Goal: Task Accomplishment & Management: Use online tool/utility

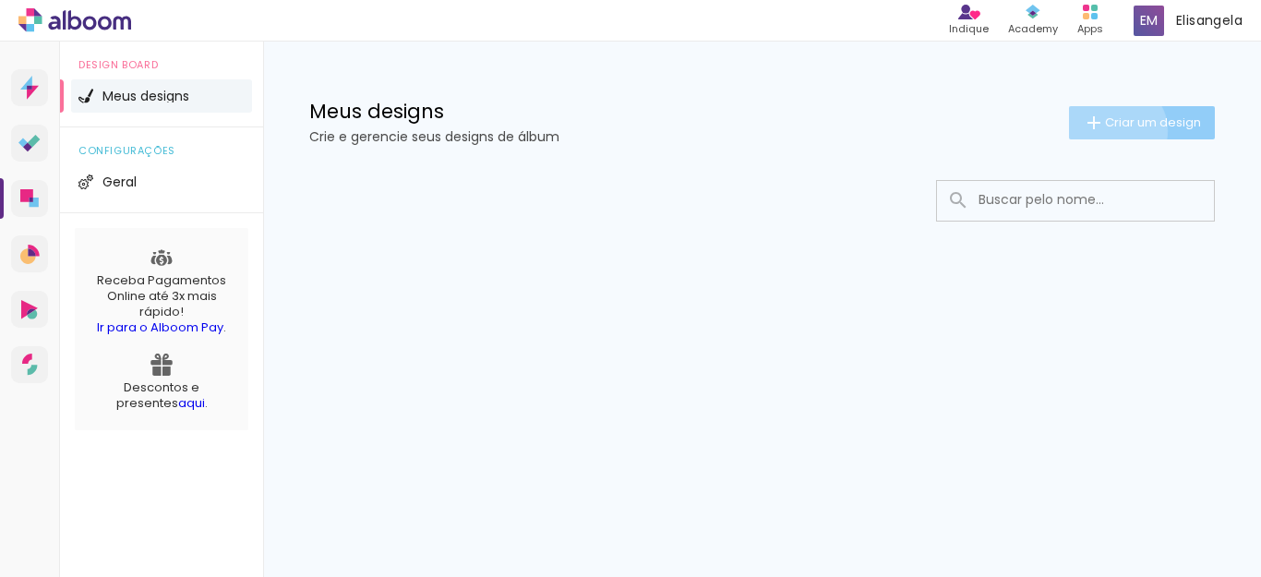
click at [1111, 128] on span "Criar um design" at bounding box center [1153, 122] width 96 height 12
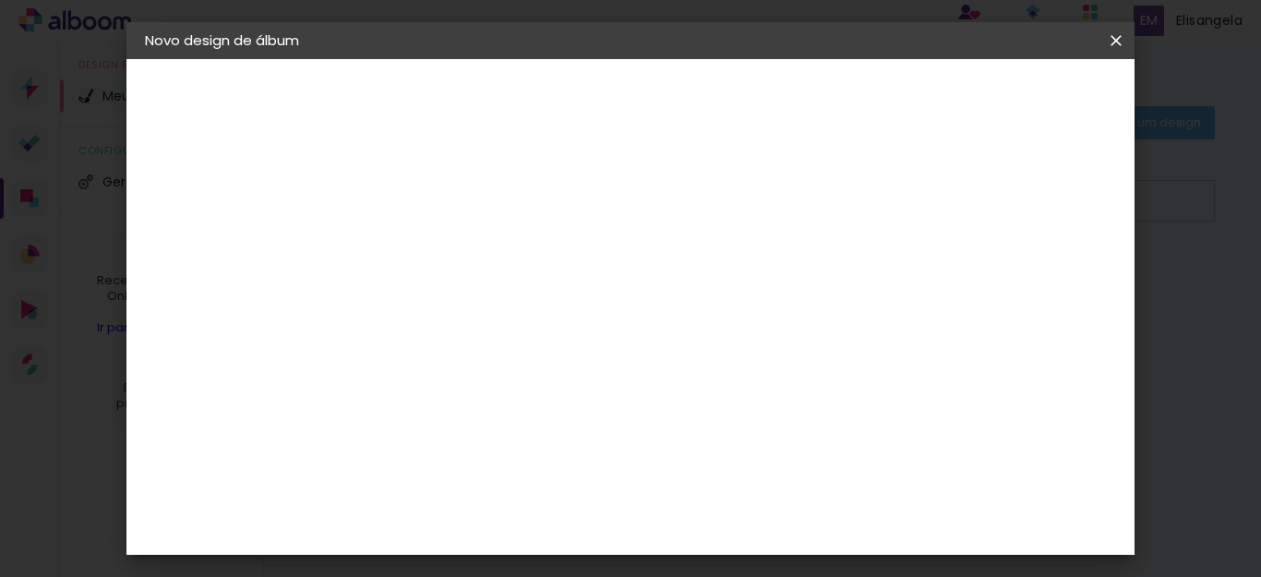
click at [447, 245] on input at bounding box center [447, 248] width 0 height 29
type input "G"
type input "b"
type input "Batismo Gael"
type paper-input "Batismo Gael"
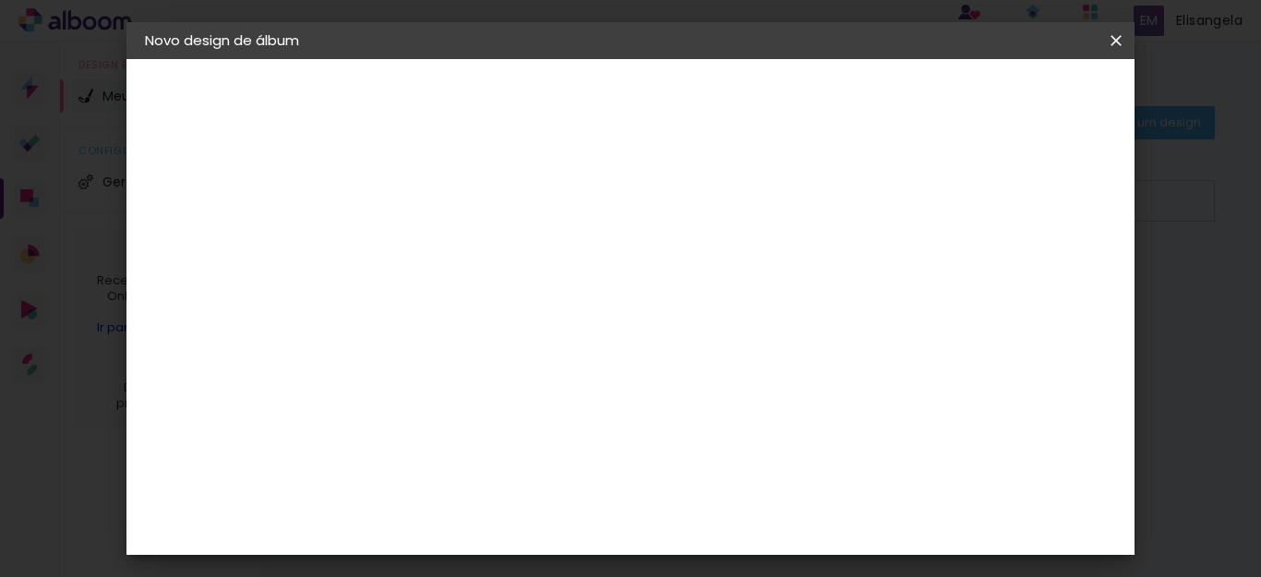
click at [0, 0] on slot "Avançar" at bounding box center [0, 0] width 0 height 0
drag, startPoint x: 1260, startPoint y: 80, endPoint x: 1260, endPoint y: 114, distance: 34.2
click at [1260, 114] on iron-overlay-backdrop at bounding box center [630, 288] width 1261 height 577
click at [546, 295] on input "[GEOGRAPHIC_DATA]" at bounding box center [487, 294] width 172 height 23
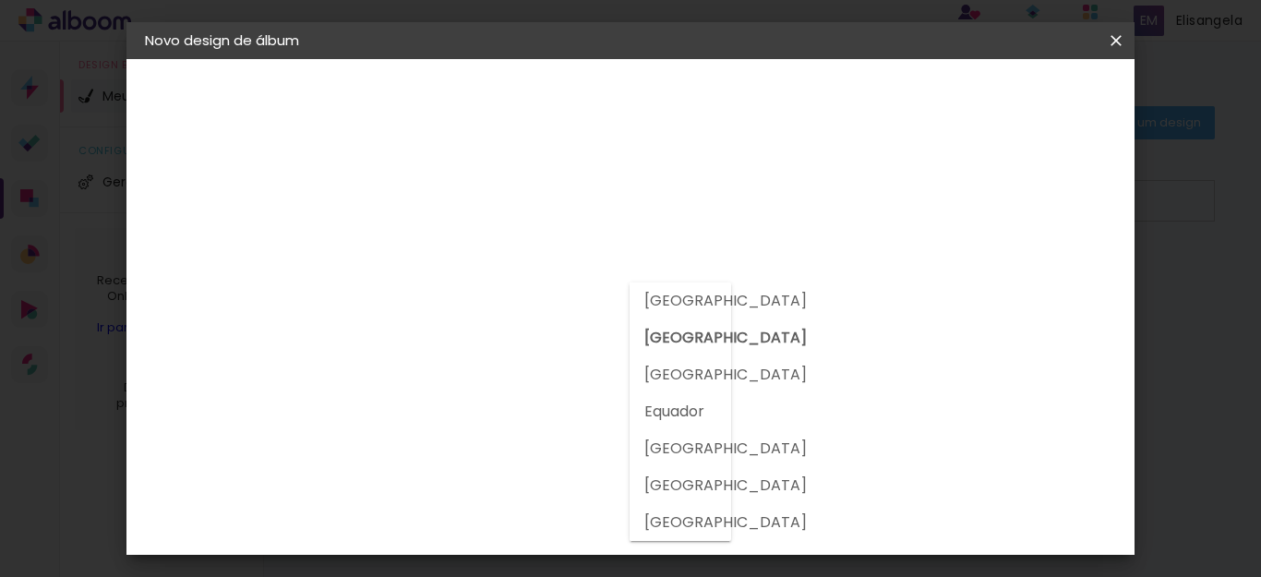
click at [546, 295] on input "[GEOGRAPHIC_DATA]" at bounding box center [487, 294] width 172 height 23
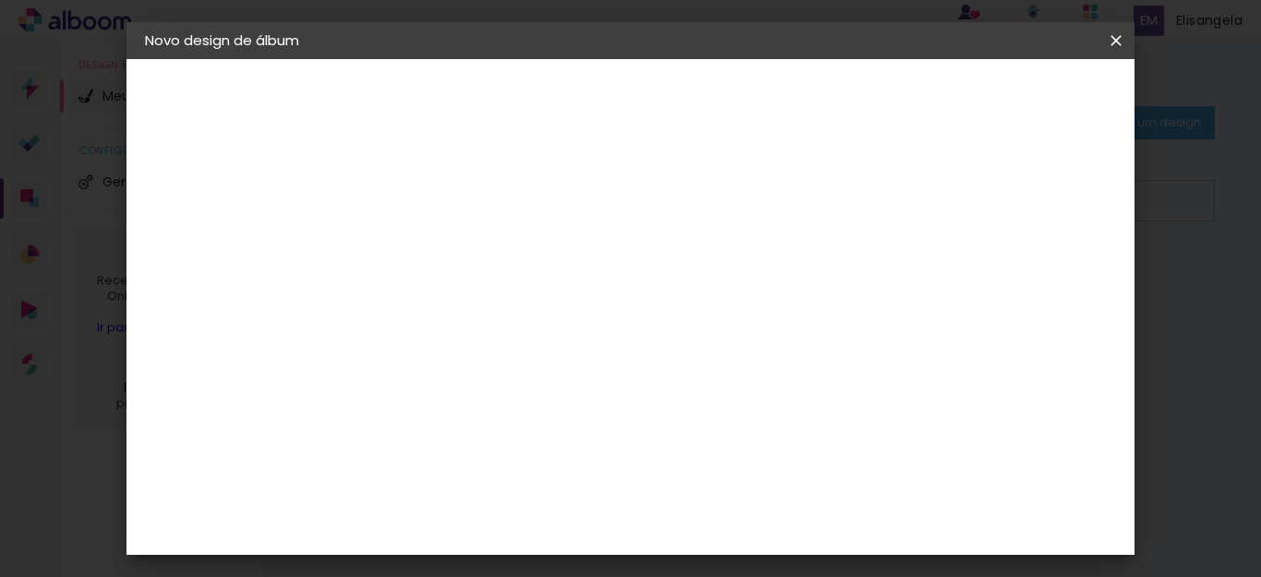
click at [515, 531] on div "Álbum&Cia" at bounding box center [474, 529] width 81 height 15
click at [792, 113] on paper-button "Avançar" at bounding box center [746, 97] width 90 height 31
click at [701, 366] on span "10.2 × 30.5 cm" at bounding box center [670, 372] width 61 height 49
click at [0, 0] on slot "Avançar" at bounding box center [0, 0] width 0 height 0
click at [999, 97] on span "Iniciar design" at bounding box center [957, 97] width 84 height 13
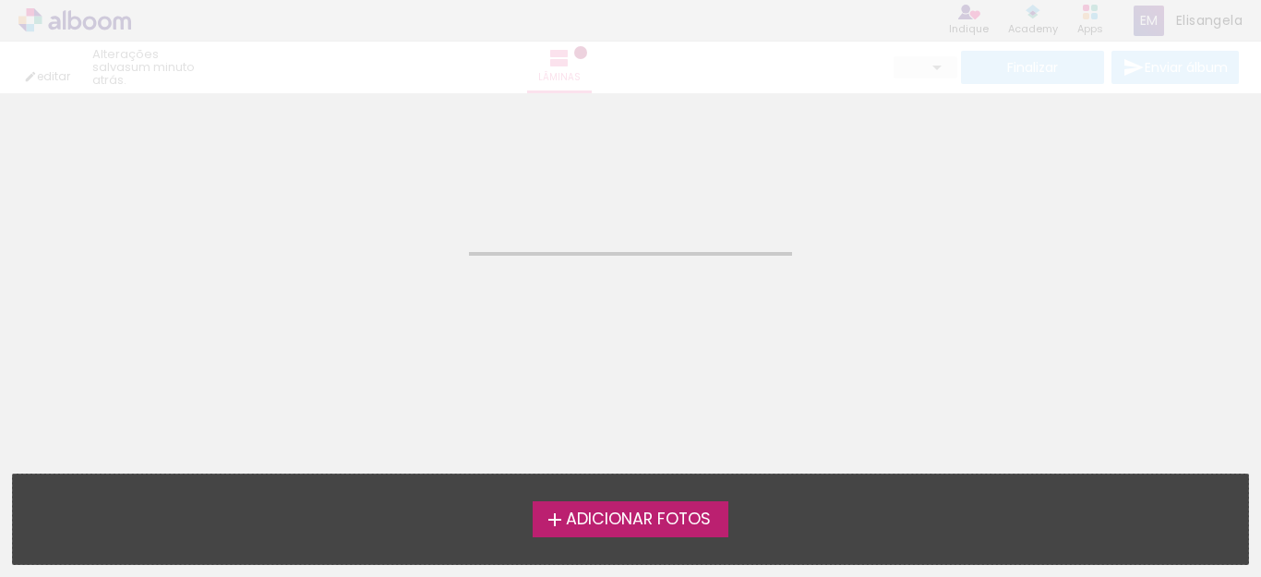
click at [646, 517] on span "Adicionar Fotos" at bounding box center [638, 519] width 145 height 17
click at [0, 0] on input "file" at bounding box center [0, 0] width 0 height 0
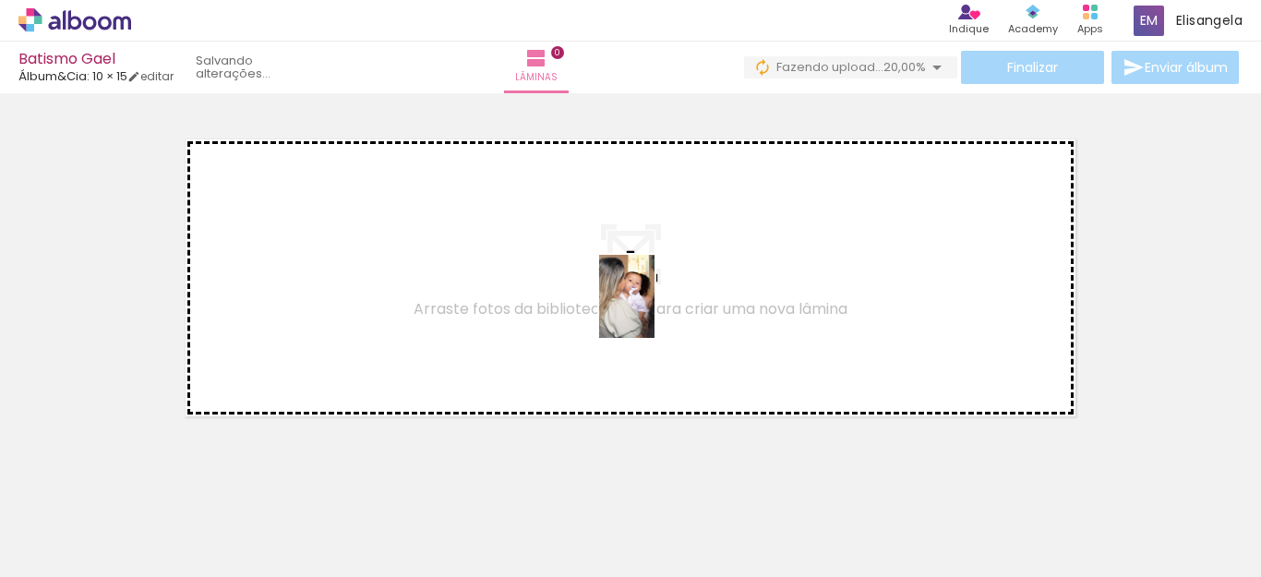
drag, startPoint x: 612, startPoint y: 522, endPoint x: 654, endPoint y: 310, distance: 216.5
click at [654, 310] on quentale-workspace at bounding box center [630, 288] width 1261 height 577
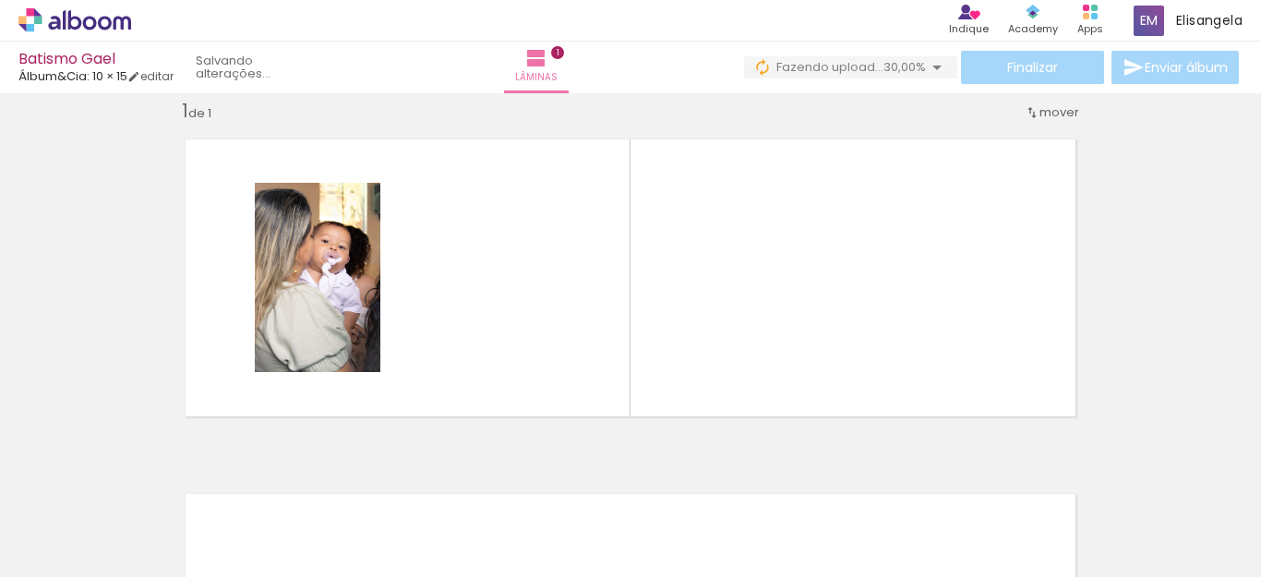
scroll to position [23, 0]
